Goal: Task Accomplishment & Management: Manage account settings

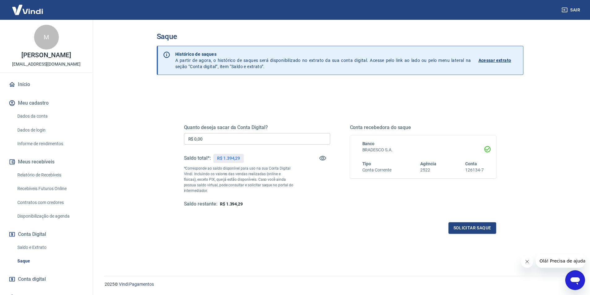
click at [235, 138] on input "R$ 0,00" at bounding box center [257, 138] width 146 height 11
type input "R$ 1.394,29"
click at [470, 226] on button "Solicitar saque" at bounding box center [473, 228] width 48 height 11
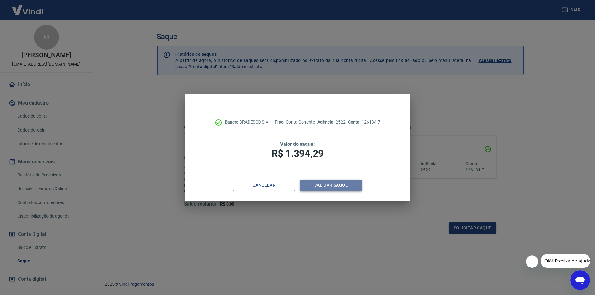
click at [341, 187] on button "Validar saque" at bounding box center [331, 185] width 62 height 11
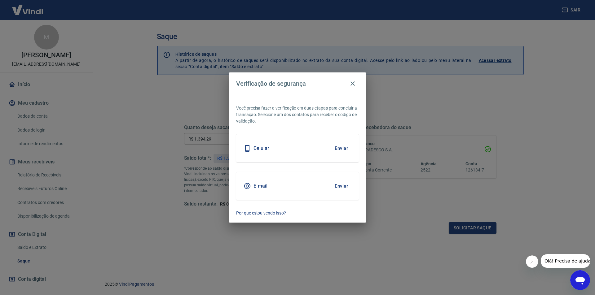
click at [302, 149] on div "Celular Enviar" at bounding box center [297, 149] width 123 height 28
click at [338, 150] on button "Enviar" at bounding box center [341, 148] width 20 height 13
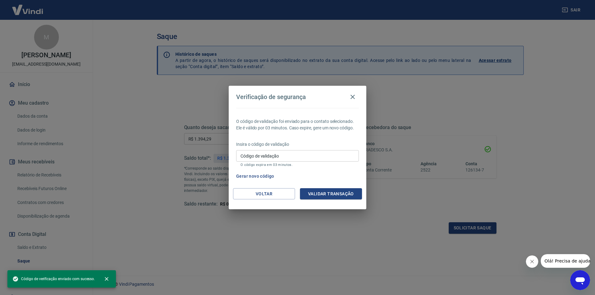
click at [322, 159] on input "Código de validação" at bounding box center [297, 155] width 123 height 11
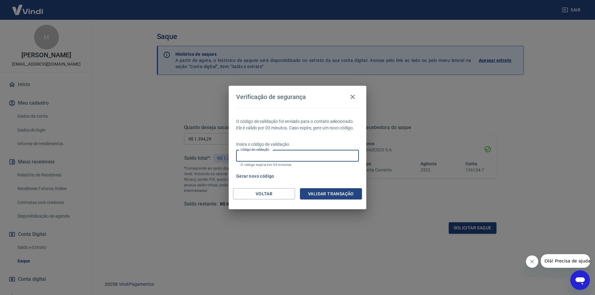
click at [323, 158] on input "Código de validação" at bounding box center [297, 155] width 123 height 11
click at [322, 157] on input "Código de validação" at bounding box center [297, 155] width 123 height 11
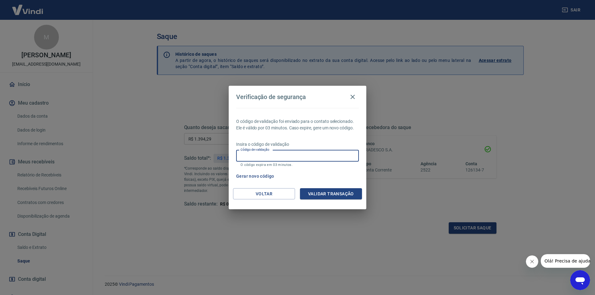
click at [259, 157] on input "Código de validação" at bounding box center [297, 155] width 123 height 11
drag, startPoint x: 259, startPoint y: 157, endPoint x: 338, endPoint y: 161, distance: 79.1
click at [338, 161] on input "Código de validação" at bounding box center [297, 155] width 123 height 11
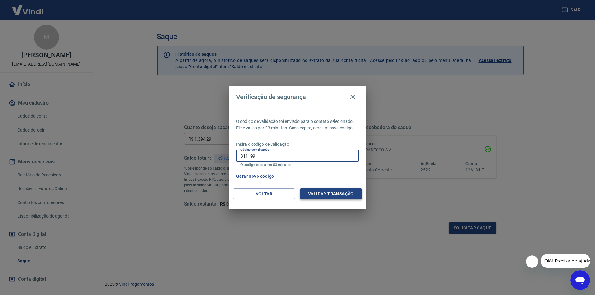
type input "311199"
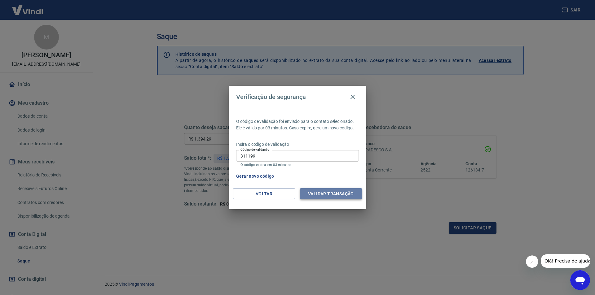
click at [331, 194] on button "Validar transação" at bounding box center [331, 193] width 62 height 11
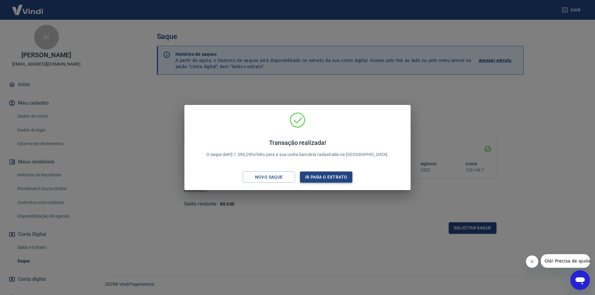
click at [318, 175] on button "Ir para o extrato" at bounding box center [326, 177] width 52 height 11
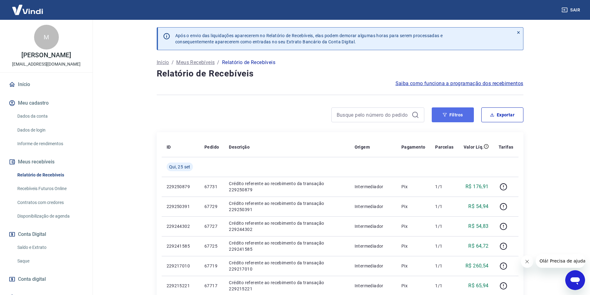
click at [454, 118] on button "Filtros" at bounding box center [453, 115] width 42 height 15
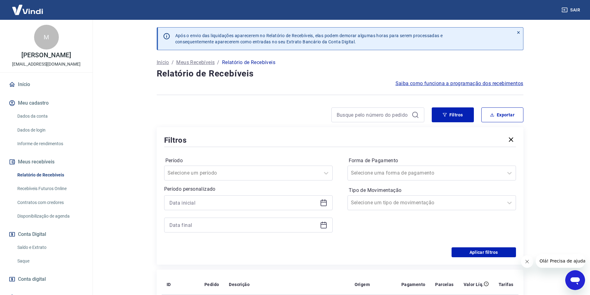
click at [323, 203] on icon at bounding box center [323, 202] width 7 height 7
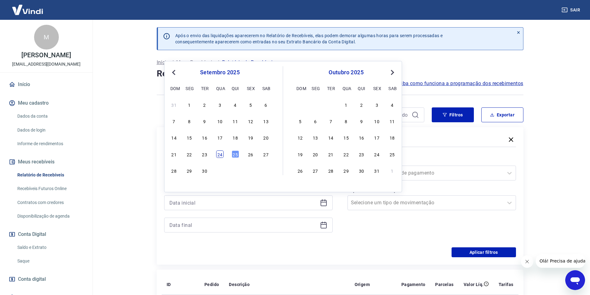
click at [221, 156] on div "24" at bounding box center [219, 154] width 7 height 7
type input "24/09/2025"
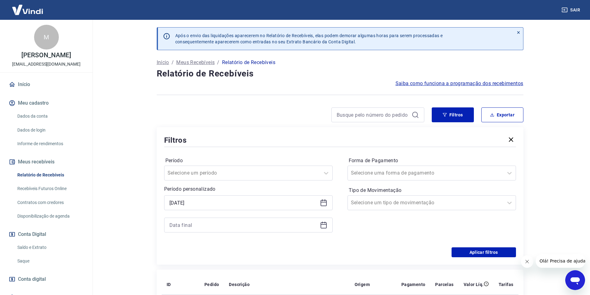
click at [326, 225] on icon at bounding box center [323, 225] width 7 height 7
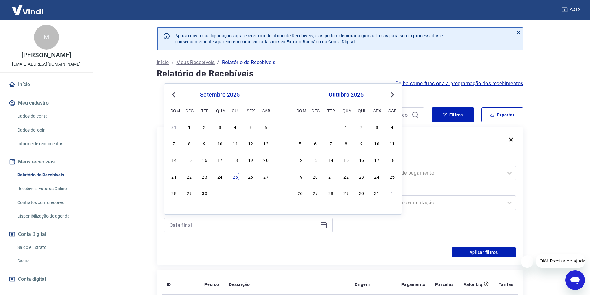
click at [236, 179] on div "25" at bounding box center [235, 176] width 7 height 7
type input "25/09/2025"
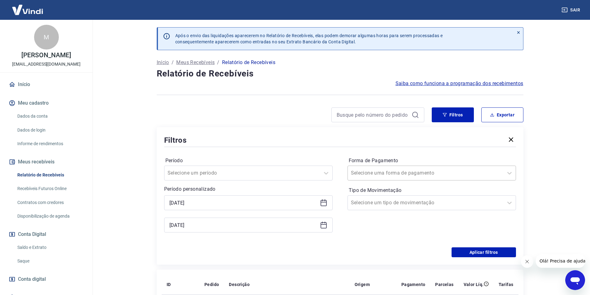
click at [413, 173] on div at bounding box center [425, 173] width 149 height 9
click at [402, 175] on input "Forma de Pagamento" at bounding box center [382, 173] width 63 height 7
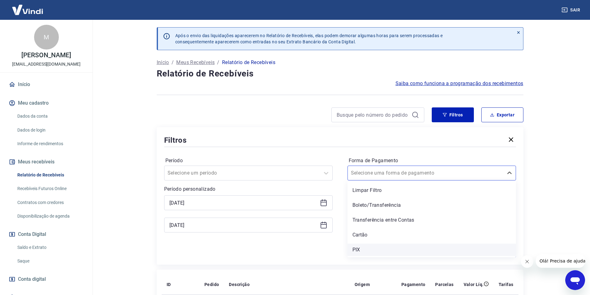
click at [366, 252] on div "PIX" at bounding box center [432, 250] width 169 height 12
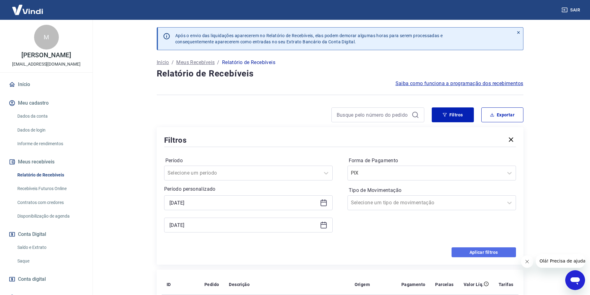
click at [498, 254] on button "Aplicar filtros" at bounding box center [484, 253] width 64 height 10
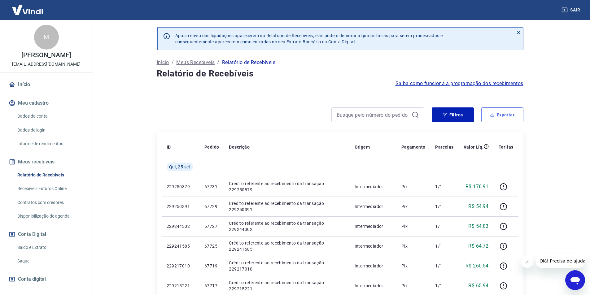
click at [496, 116] on button "Exportar" at bounding box center [503, 115] width 42 height 15
type input "24/09/2025"
type input "25/09/2025"
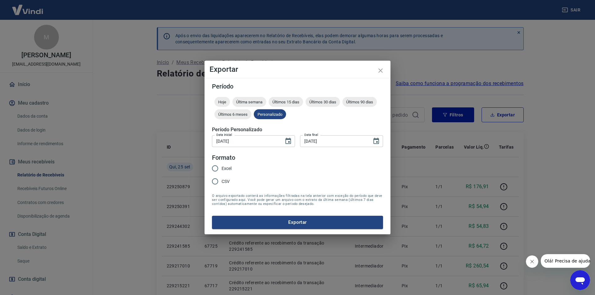
click at [218, 167] on input "Excel" at bounding box center [215, 168] width 13 height 13
radio input "true"
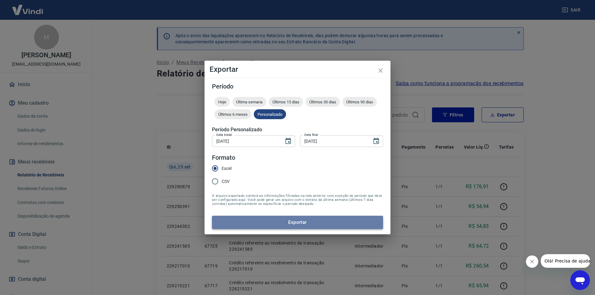
click at [295, 222] on button "Exportar" at bounding box center [297, 222] width 171 height 13
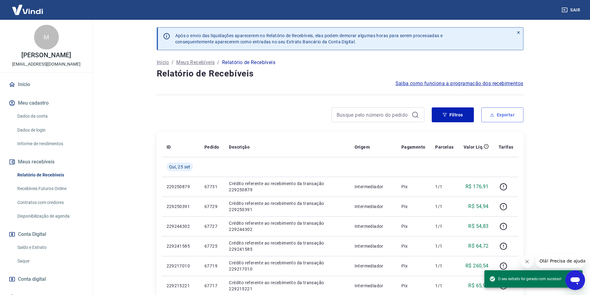
click at [503, 117] on button "Exportar" at bounding box center [503, 115] width 42 height 15
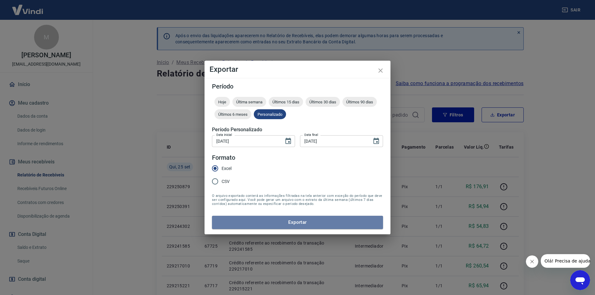
click at [289, 223] on button "Exportar" at bounding box center [297, 222] width 171 height 13
